Goal: Communication & Community: Answer question/provide support

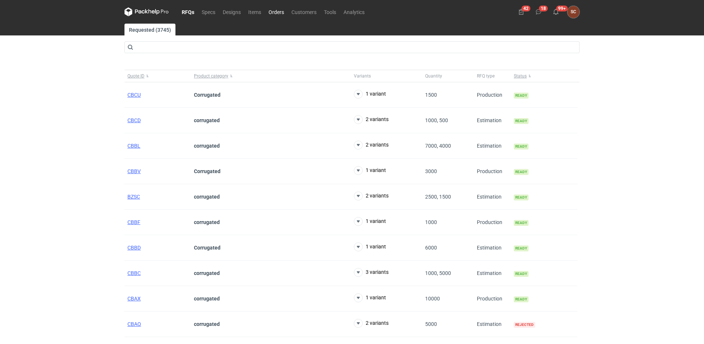
click at [283, 10] on link "Orders" at bounding box center [276, 11] width 23 height 9
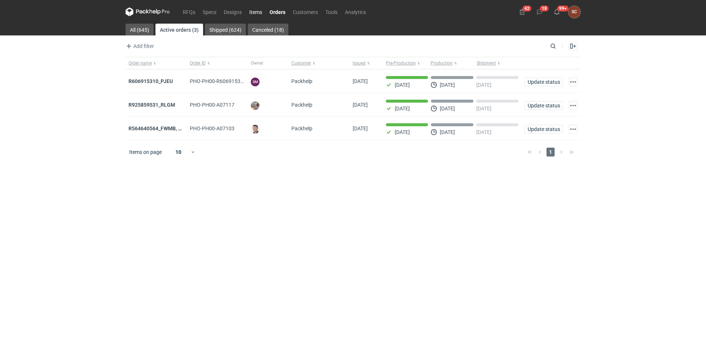
click at [252, 8] on link "Items" at bounding box center [256, 11] width 20 height 9
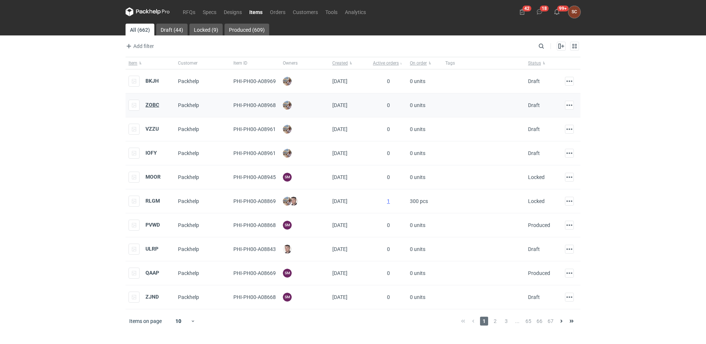
click at [154, 103] on strong "ZOBC" at bounding box center [153, 105] width 14 height 6
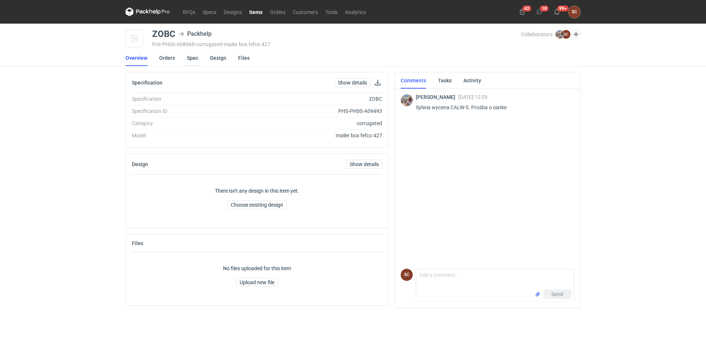
click at [189, 57] on link "Spec" at bounding box center [192, 58] width 11 height 16
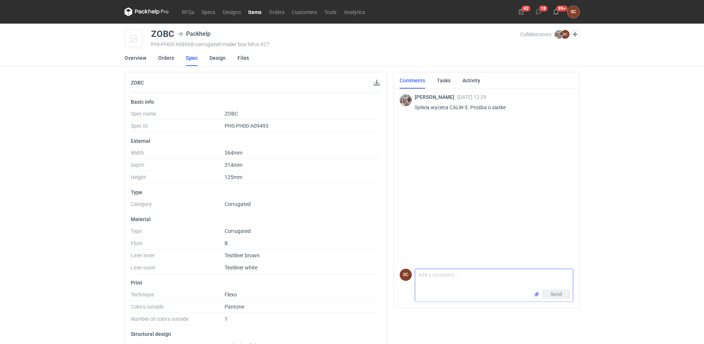
click at [430, 283] on textarea "Comment message" at bounding box center [494, 279] width 158 height 21
type textarea "[PERSON_NAME]"
click at [537, 294] on input "file" at bounding box center [537, 295] width 6 height 8
click at [562, 294] on span "Send" at bounding box center [556, 294] width 12 height 5
click at [274, 10] on link "Orders" at bounding box center [276, 11] width 23 height 9
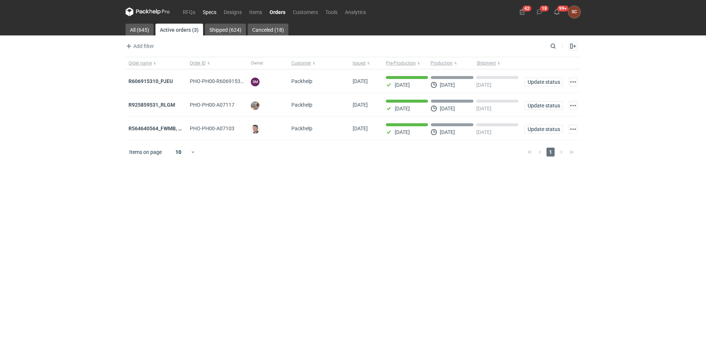
click at [217, 10] on link "Specs" at bounding box center [209, 11] width 21 height 9
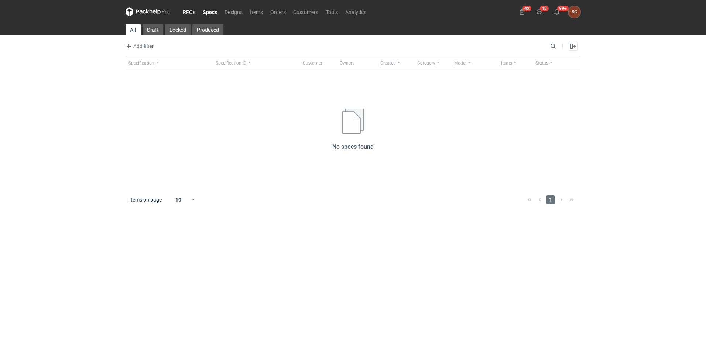
click at [194, 11] on link "RFQs" at bounding box center [189, 11] width 20 height 9
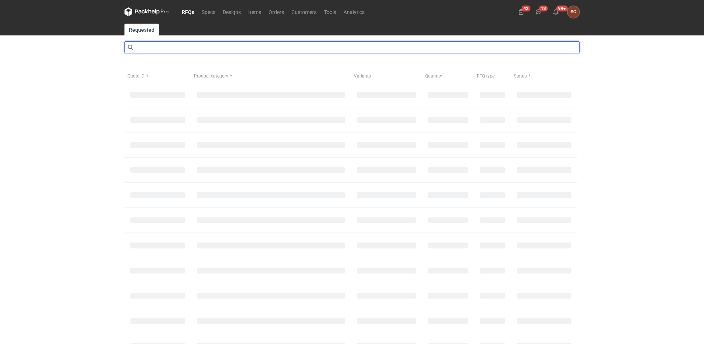
click at [180, 43] on input "text" at bounding box center [351, 47] width 455 height 12
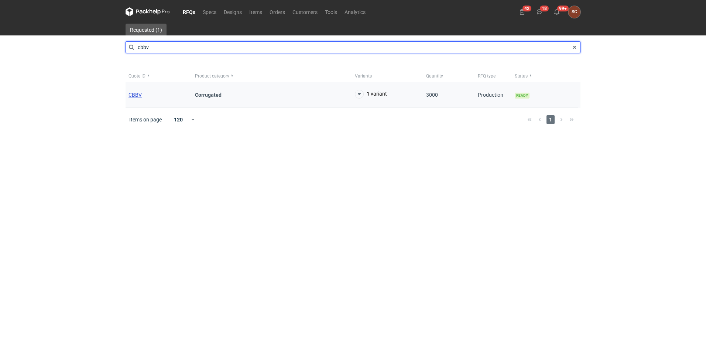
type input "cbbv"
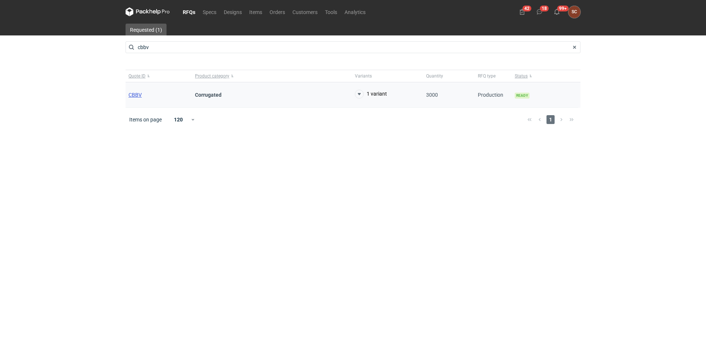
click at [141, 95] on span "CBBV" at bounding box center [135, 95] width 13 height 6
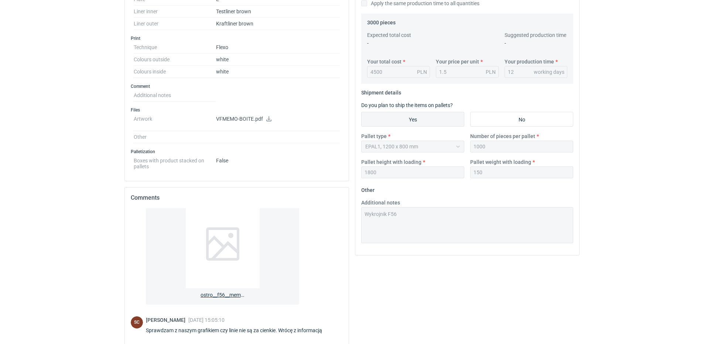
scroll to position [294, 0]
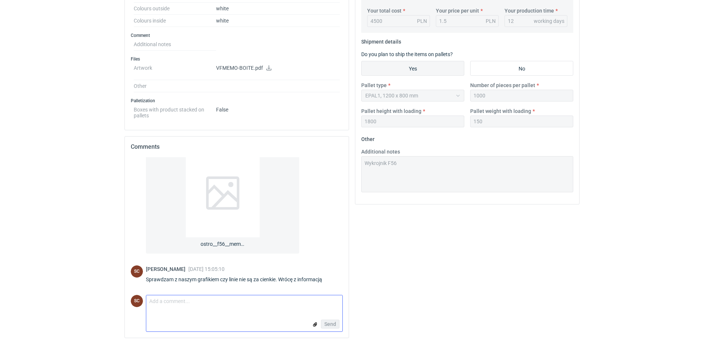
click at [184, 306] on textarea "Comment message" at bounding box center [244, 303] width 196 height 16
click at [246, 302] on textarea "Comment message" at bounding box center [244, 303] width 196 height 16
click at [246, 307] on textarea "Comment message" at bounding box center [244, 303] width 196 height 16
type textarea "M"
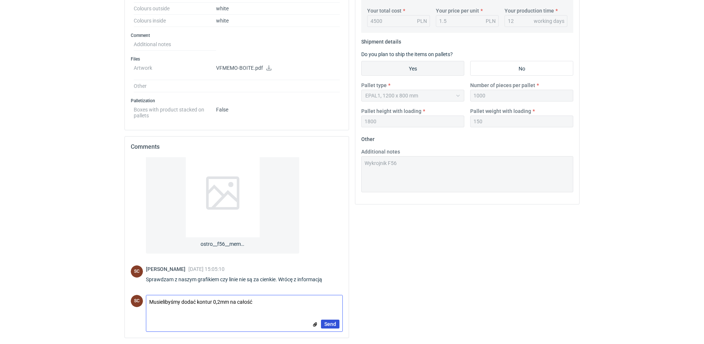
type textarea "Musielibyśmy dodać kontur 0,2mm na całość"
click at [333, 324] on span "Send" at bounding box center [330, 324] width 12 height 5
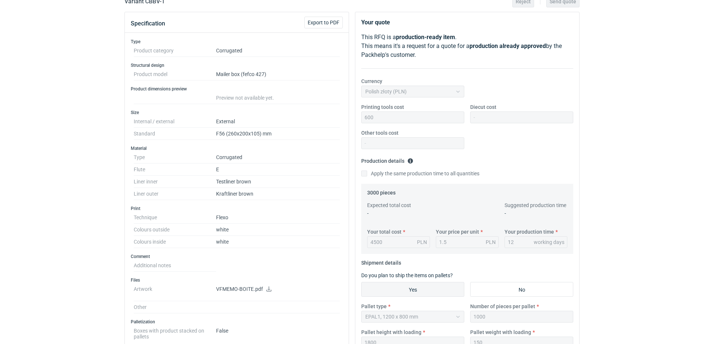
scroll to position [72, 0]
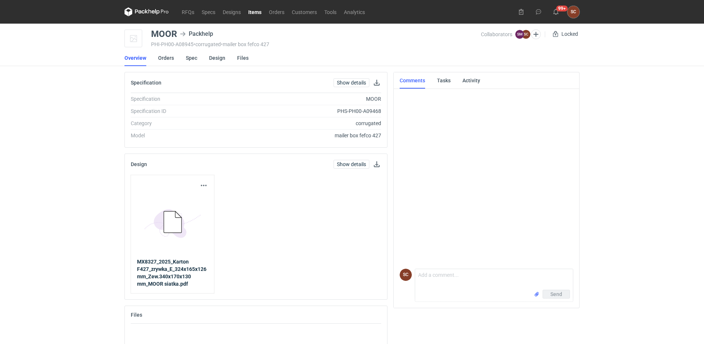
scroll to position [7, 0]
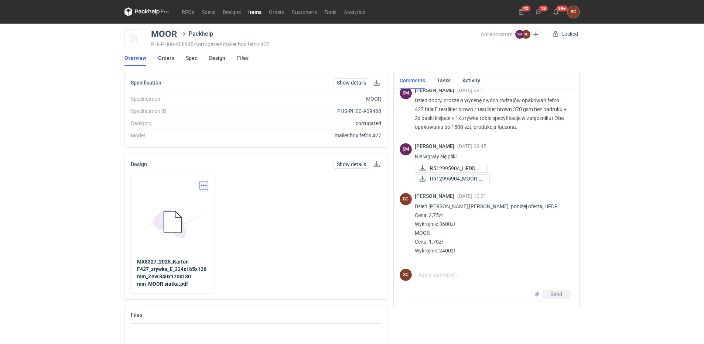
click at [201, 185] on button "button" at bounding box center [203, 185] width 9 height 9
click at [190, 204] on link "Download design part" at bounding box center [171, 202] width 68 height 12
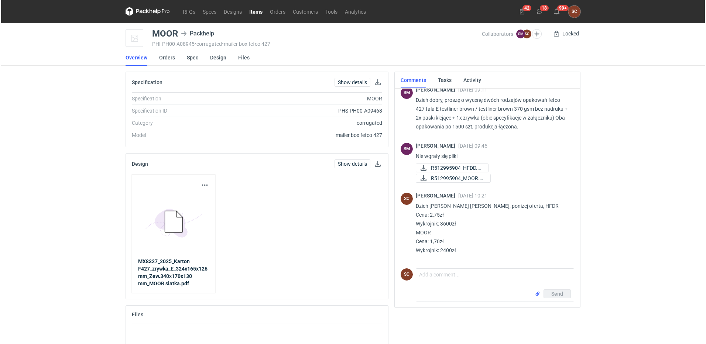
scroll to position [0, 0]
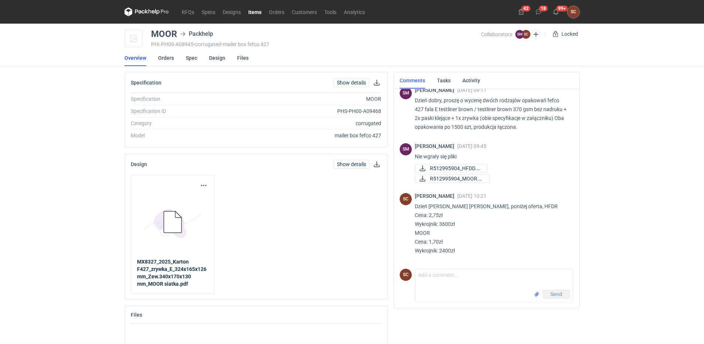
click at [257, 10] on link "Items" at bounding box center [255, 11] width 21 height 9
